Goal: Task Accomplishment & Management: Manage account settings

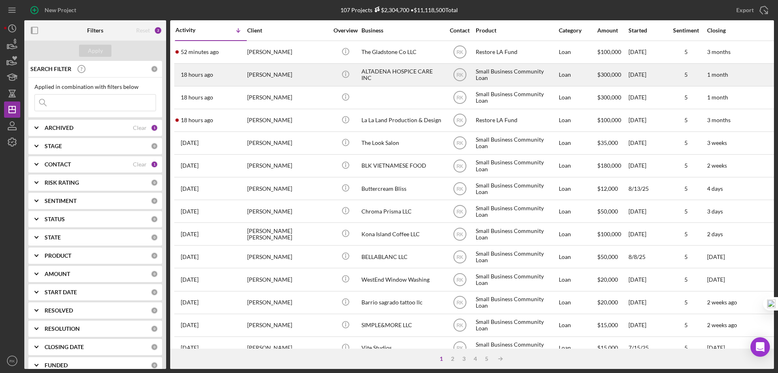
drag, startPoint x: 32, startPoint y: 34, endPoint x: 109, endPoint y: 65, distance: 83.5
click at [33, 34] on g "button" at bounding box center [34, 30] width 6 height 6
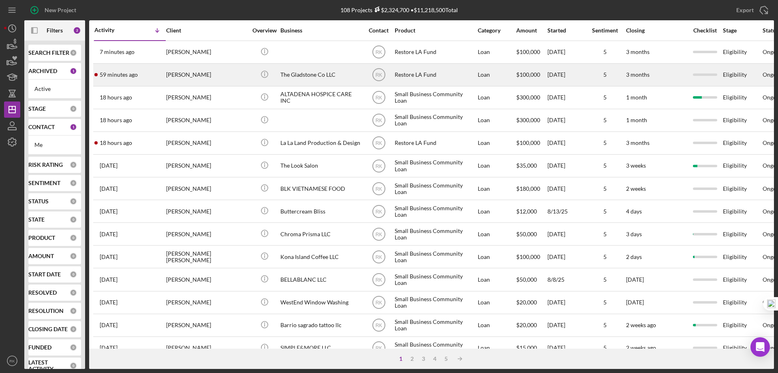
click at [334, 77] on div "The Gladstone Co LLC" at bounding box center [321, 74] width 81 height 21
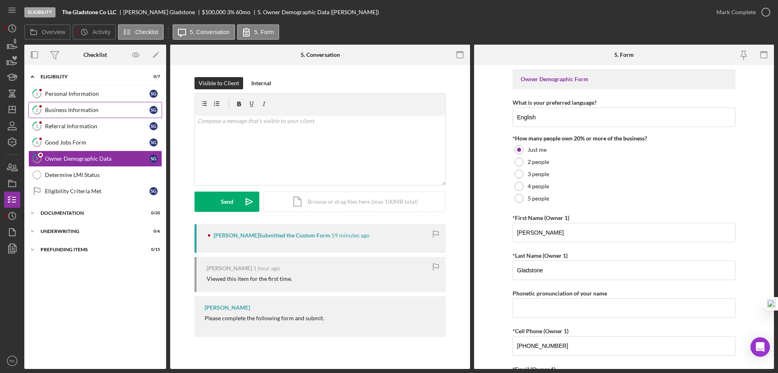
click at [62, 111] on div "Business Information" at bounding box center [97, 110] width 105 height 6
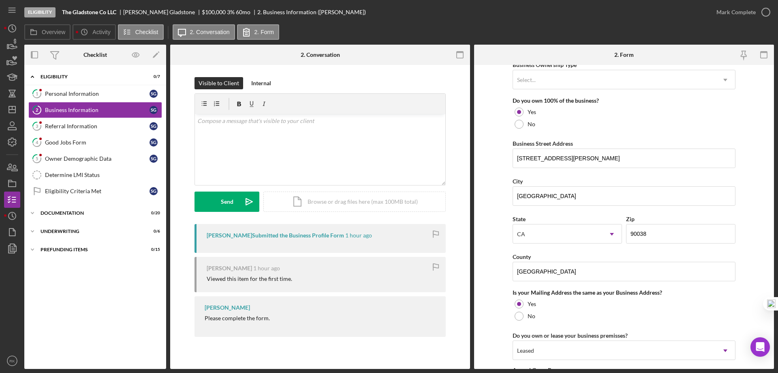
scroll to position [418, 0]
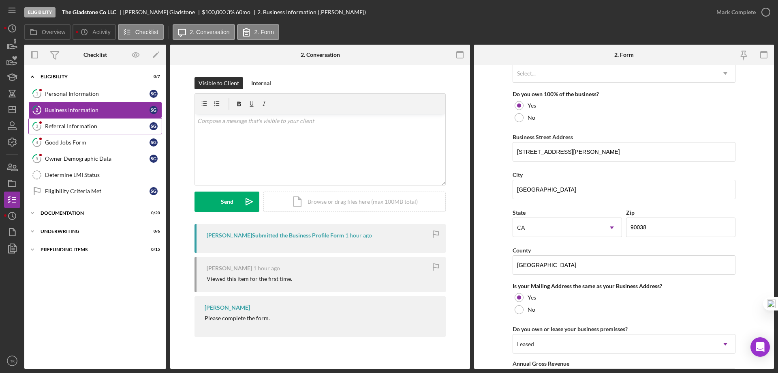
drag, startPoint x: 85, startPoint y: 128, endPoint x: 113, endPoint y: 129, distance: 28.0
click at [85, 128] on div "Referral Information" at bounding box center [97, 126] width 105 height 6
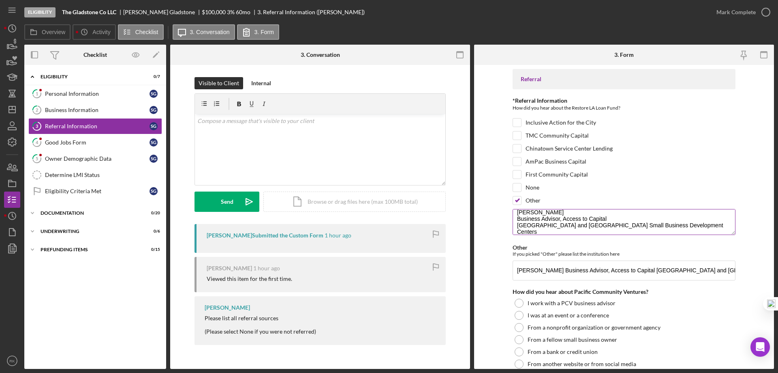
scroll to position [0, 0]
drag, startPoint x: 709, startPoint y: 224, endPoint x: 515, endPoint y: 231, distance: 194.7
click at [515, 231] on textarea "Brett Dickstein Business Advisor, Access to Capital Los Angeles Regional and So…" at bounding box center [624, 221] width 223 height 26
drag, startPoint x: 73, startPoint y: 111, endPoint x: 101, endPoint y: 114, distance: 28.5
click at [73, 111] on div "Business Information" at bounding box center [97, 110] width 105 height 6
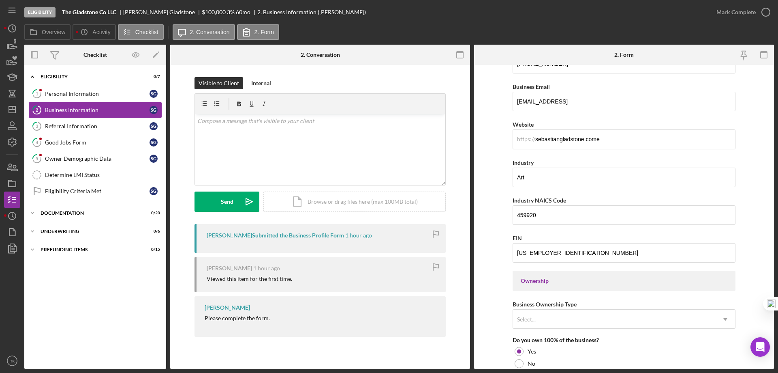
scroll to position [173, 0]
drag, startPoint x: 15, startPoint y: 112, endPoint x: 20, endPoint y: 115, distance: 5.1
click at [15, 112] on polygon "button" at bounding box center [12, 109] width 6 height 6
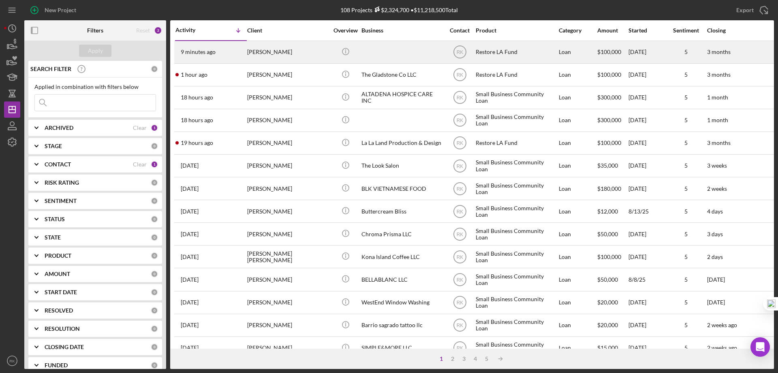
click at [269, 54] on div "Aviv Brawer-Cohen" at bounding box center [287, 51] width 81 height 21
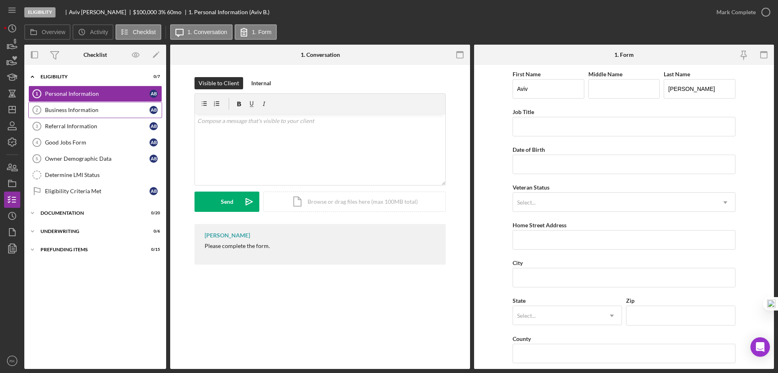
click at [85, 116] on link "Business Information 2 Business Information A B" at bounding box center [95, 110] width 134 height 16
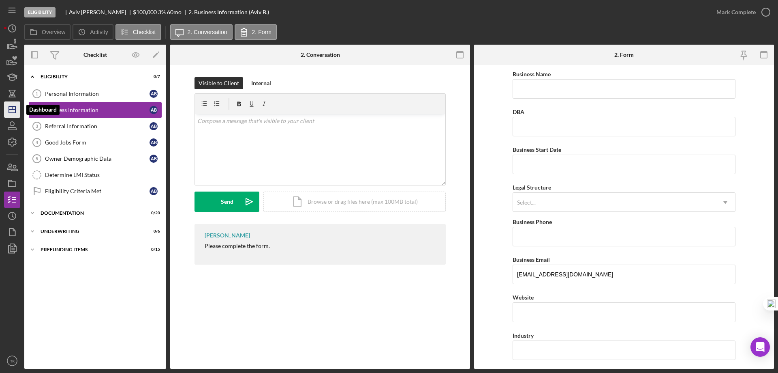
click at [14, 114] on icon "Icon/Dashboard" at bounding box center [12, 109] width 20 height 20
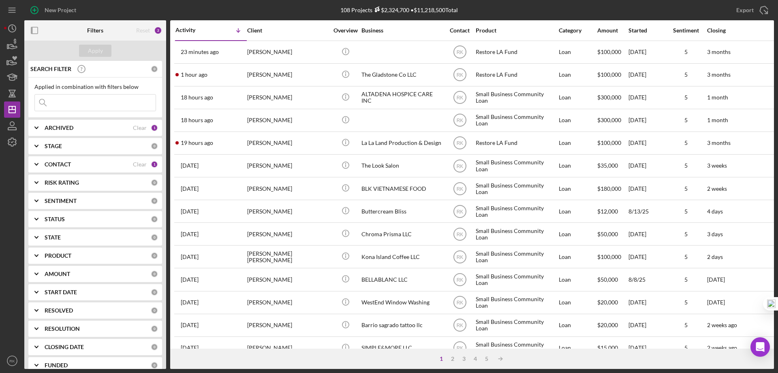
click at [62, 165] on b "CONTACT" at bounding box center [58, 164] width 26 height 6
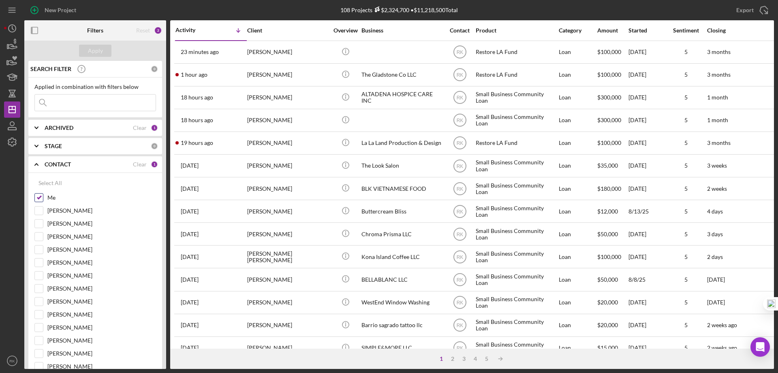
click at [38, 198] on input "Me" at bounding box center [39, 197] width 8 height 8
checkbox input "false"
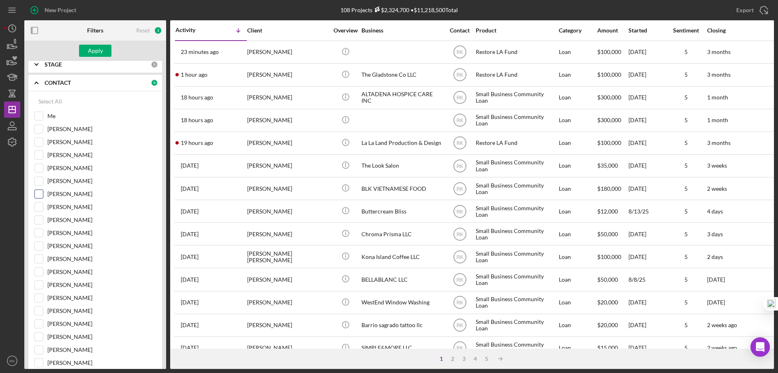
scroll to position [81, 0]
click at [40, 194] on input "Lameisha Williams" at bounding box center [39, 194] width 8 height 8
checkbox input "true"
click at [101, 52] on div "Apply" at bounding box center [95, 51] width 15 height 12
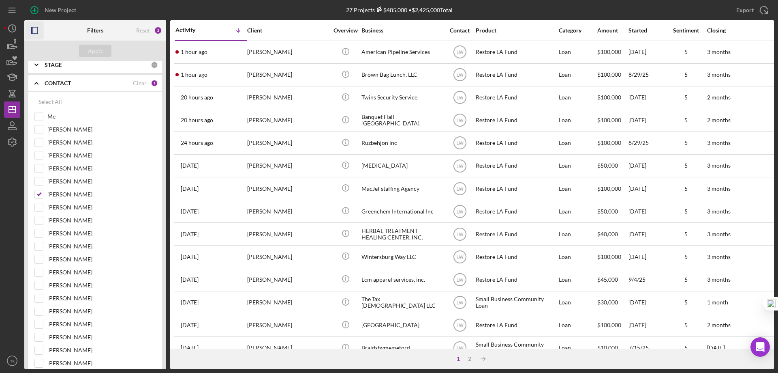
click at [37, 31] on icon "button" at bounding box center [35, 30] width 18 height 18
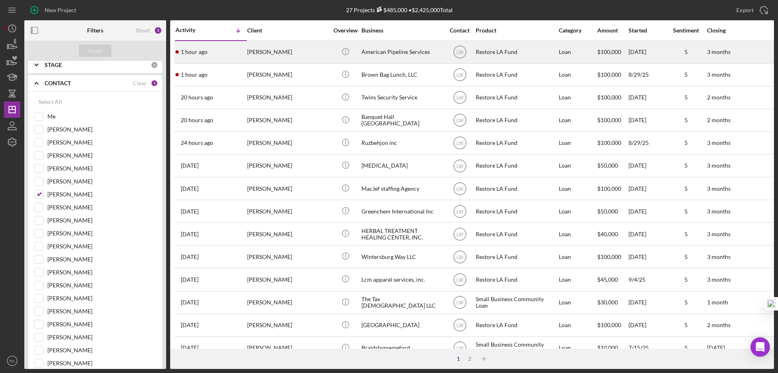
scroll to position [17, 0]
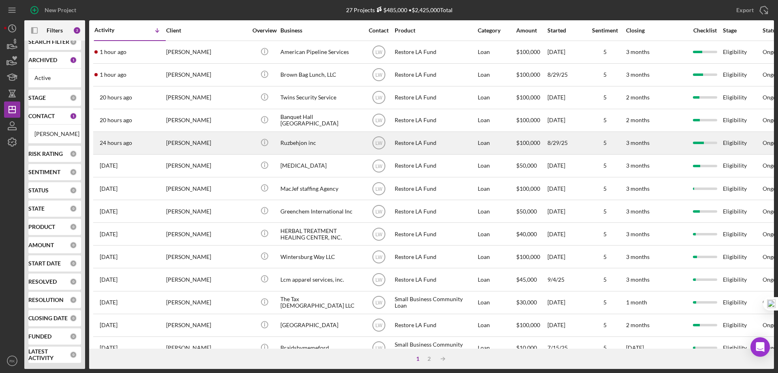
click at [294, 141] on div "Ruzbehjon inc" at bounding box center [321, 142] width 81 height 21
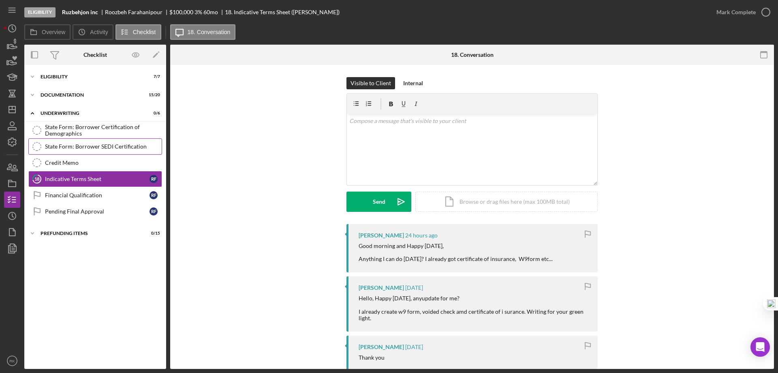
scroll to position [0, 0]
click at [45, 93] on div "Documentation" at bounding box center [99, 94] width 116 height 5
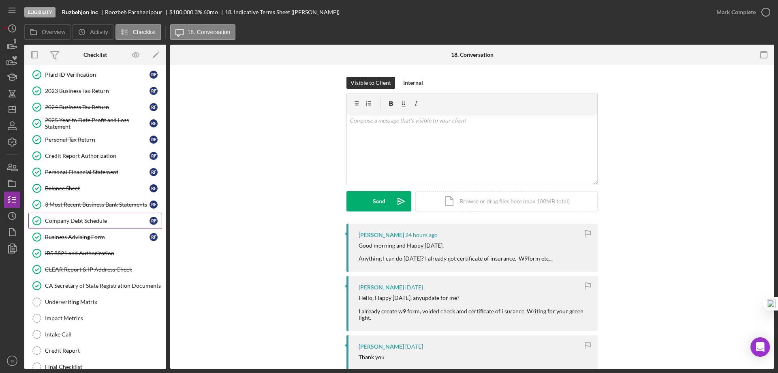
scroll to position [54, 0]
drag, startPoint x: 81, startPoint y: 204, endPoint x: 210, endPoint y: 200, distance: 129.8
click at [81, 204] on div "3 Most Recent Business Bank Statements" at bounding box center [97, 204] width 105 height 6
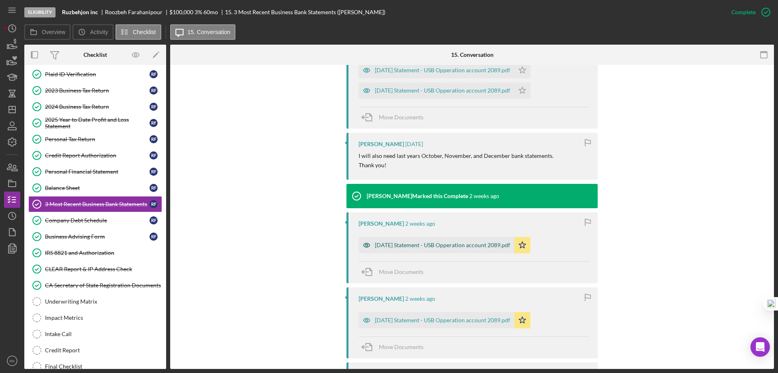
scroll to position [378, 0]
click at [450, 244] on div "2025-06-30 Statement - USB Opperation account 2089.pdf" at bounding box center [442, 244] width 135 height 6
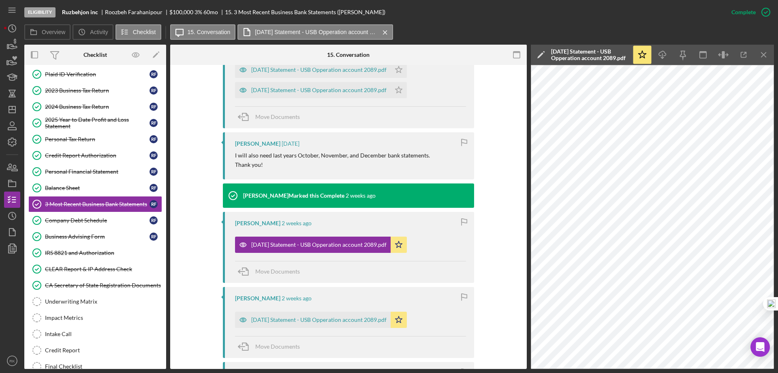
scroll to position [55, 0]
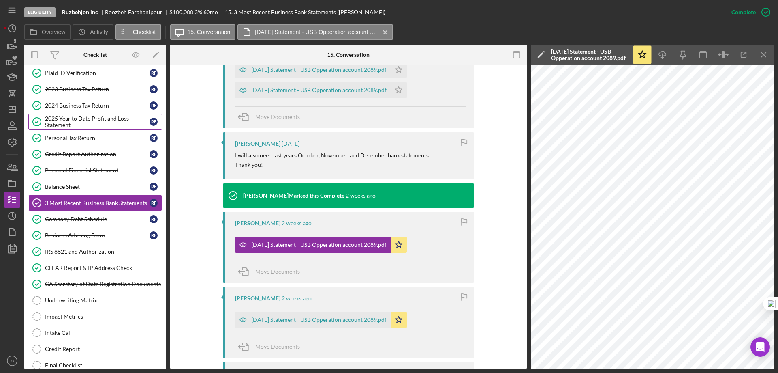
click at [84, 119] on div "2025 Year to Date Profit and Loss Statement" at bounding box center [97, 121] width 105 height 13
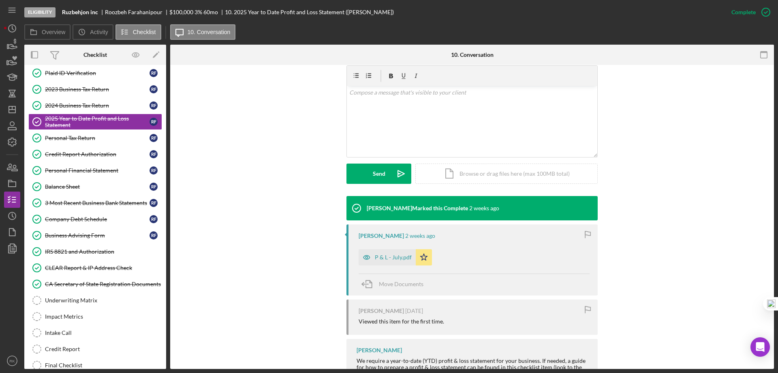
scroll to position [181, 0]
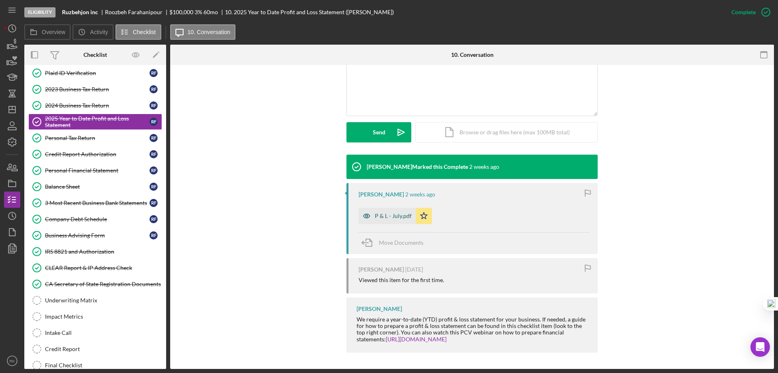
click at [388, 218] on div "P & L - July.pdf" at bounding box center [393, 215] width 37 height 6
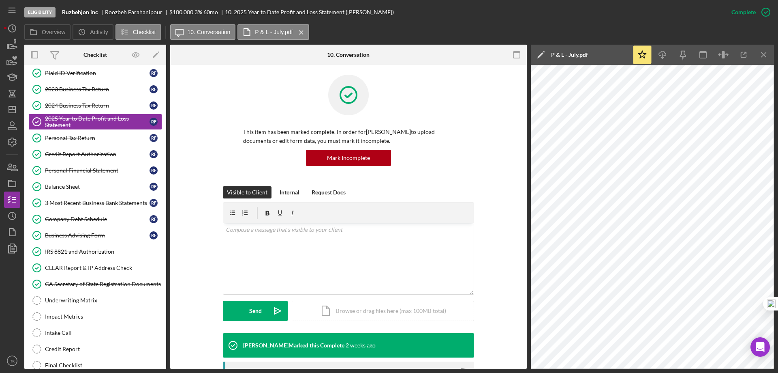
scroll to position [0, 0]
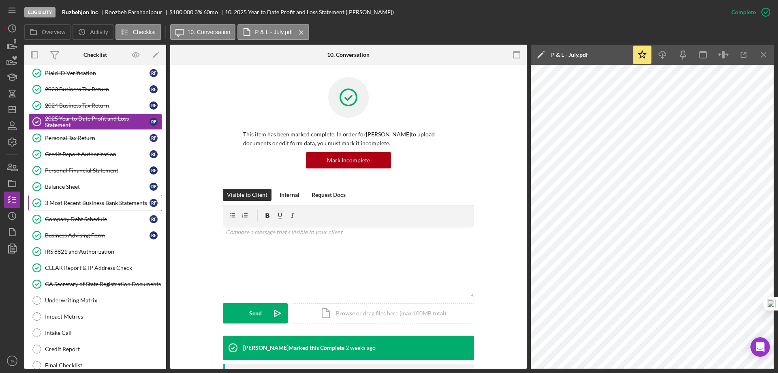
click at [76, 203] on div "3 Most Recent Business Bank Statements" at bounding box center [97, 202] width 105 height 6
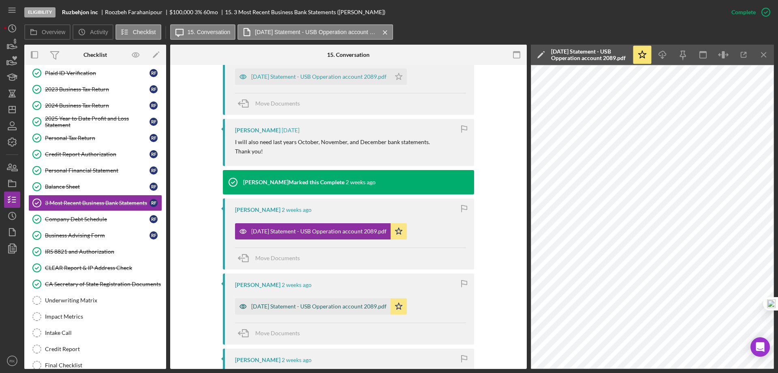
click at [290, 309] on div "2025-07-31 Statement - USB Opperation account 2089.pdf" at bounding box center [318, 306] width 135 height 6
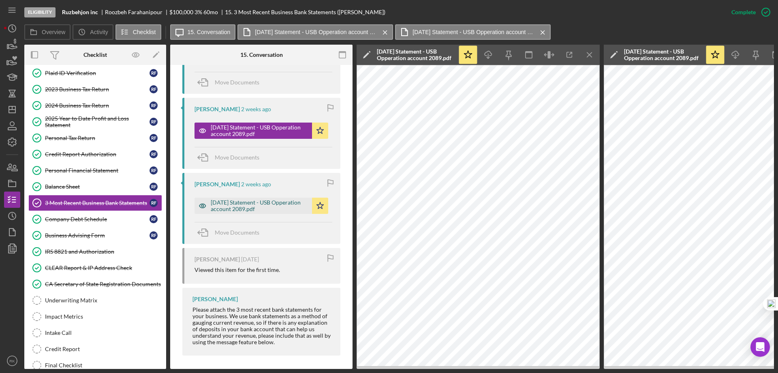
scroll to position [586, 0]
click at [244, 212] on div "2025-08-31 Statement - USB Opperation account 2089.pdf" at bounding box center [259, 205] width 97 height 13
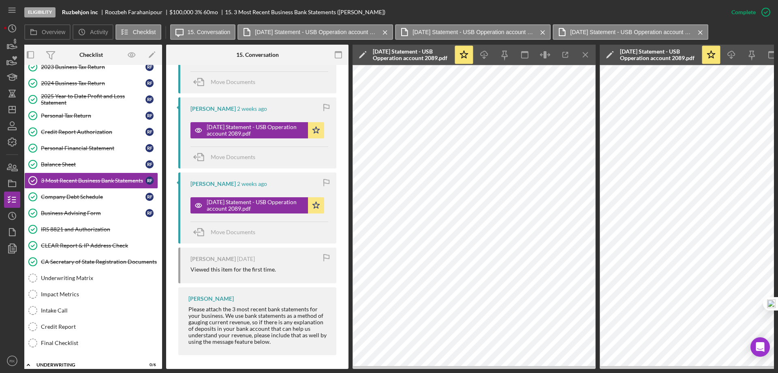
scroll to position [0, 0]
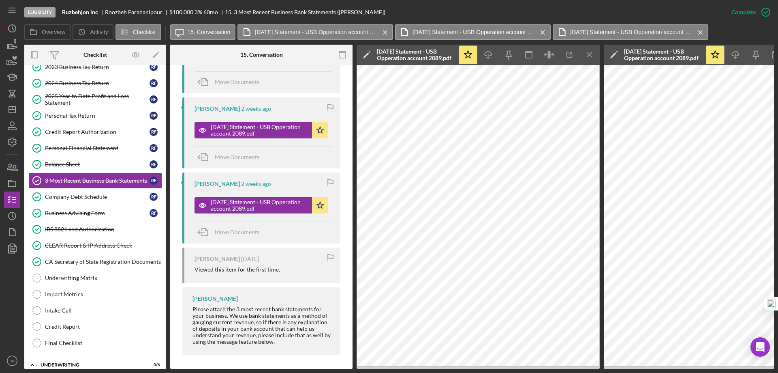
drag, startPoint x: 97, startPoint y: 95, endPoint x: 234, endPoint y: 134, distance: 142.8
click at [97, 95] on div "2025 Year to Date Profit and Loss Statement" at bounding box center [97, 99] width 105 height 13
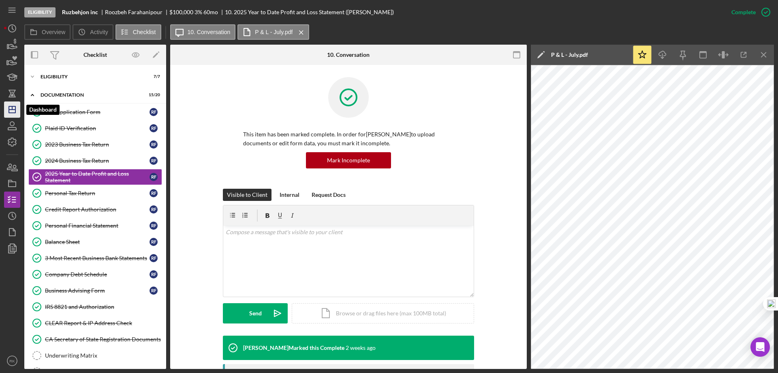
click at [13, 109] on icon "Icon/Dashboard" at bounding box center [12, 109] width 20 height 20
